Goal: Transaction & Acquisition: Subscribe to service/newsletter

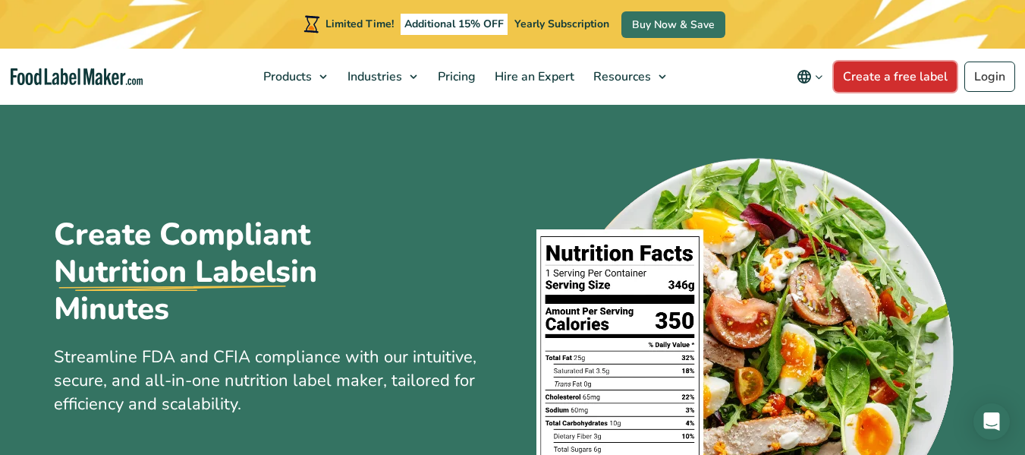
click at [890, 77] on link "Create a free label" at bounding box center [895, 76] width 123 height 30
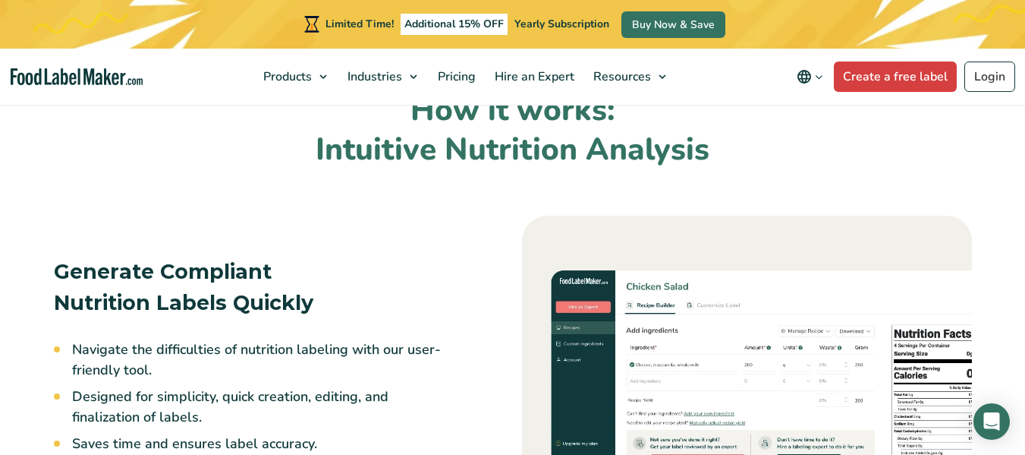
scroll to position [987, 0]
